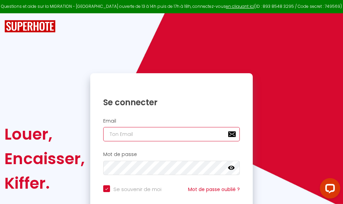
click at [171, 134] on input "email" at bounding box center [171, 134] width 137 height 14
type input "m"
checkbox input "true"
type input "ma"
checkbox input "true"
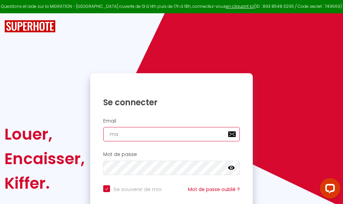
type input "mar"
checkbox input "true"
type input "marc"
checkbox input "true"
type input "marcd"
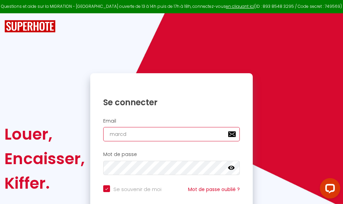
checkbox input "true"
type input "marcdp"
checkbox input "true"
type input "marcdpo"
checkbox input "true"
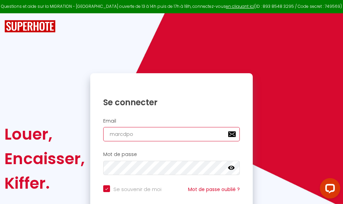
type input "marcdpoz"
checkbox input "true"
type input "marcdpoz."
checkbox input "true"
type input "marcdpoz.l"
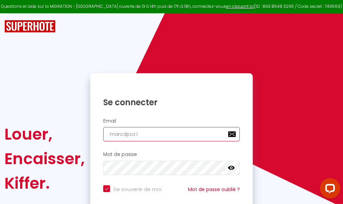
checkbox input "true"
type input "marcdpoz.lo"
checkbox input "true"
type input "marcdpoz.loc"
checkbox input "true"
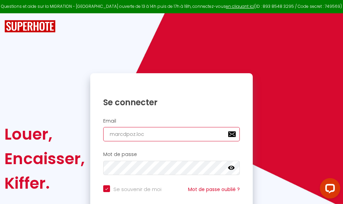
type input "marcdpoz.loca"
checkbox input "true"
type input "marcdpoz.locat"
checkbox input "true"
type input "marcdpoz.locati"
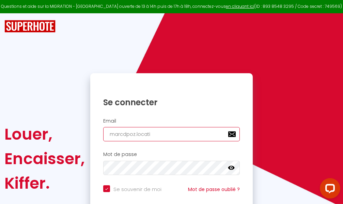
checkbox input "true"
type input "marcdpoz.locatio"
checkbox input "true"
type input "marcdpoz.location"
checkbox input "true"
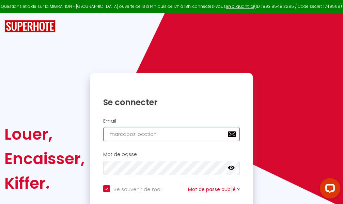
type input "marcdpoz.location@"
checkbox input "true"
type input "marcdpoz.location@g"
checkbox input "true"
type input "marcdpoz.location@gm"
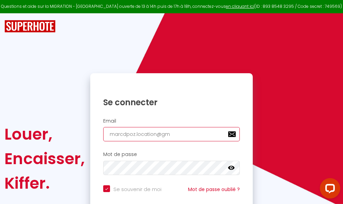
checkbox input "true"
type input "marcdpoz.location@gma"
checkbox input "true"
type input "marcdpoz.location@gmai"
checkbox input "true"
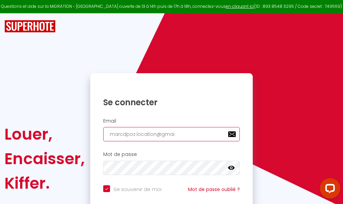
type input "[EMAIL_ADDRESS]"
checkbox input "true"
type input "[EMAIL_ADDRESS]."
checkbox input "true"
type input "marcdpoz.location@gmail.c"
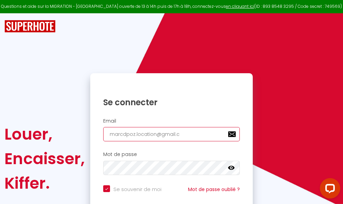
checkbox input "true"
type input "[EMAIL_ADDRESS][DOMAIN_NAME]"
checkbox input "true"
type input "[EMAIL_ADDRESS][DOMAIN_NAME]"
checkbox input "true"
